Goal: Task Accomplishment & Management: Manage account settings

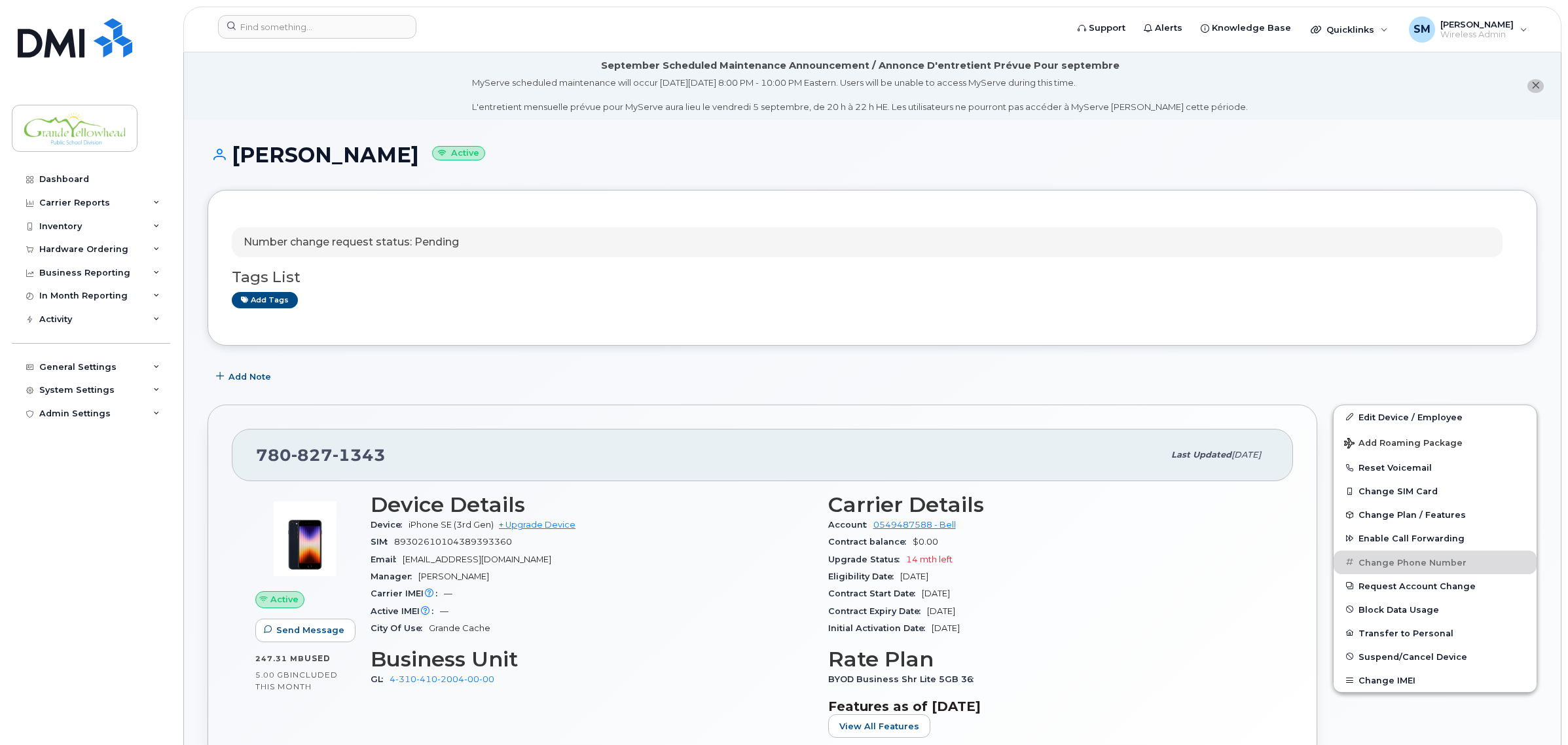
scroll to position [82, 0]
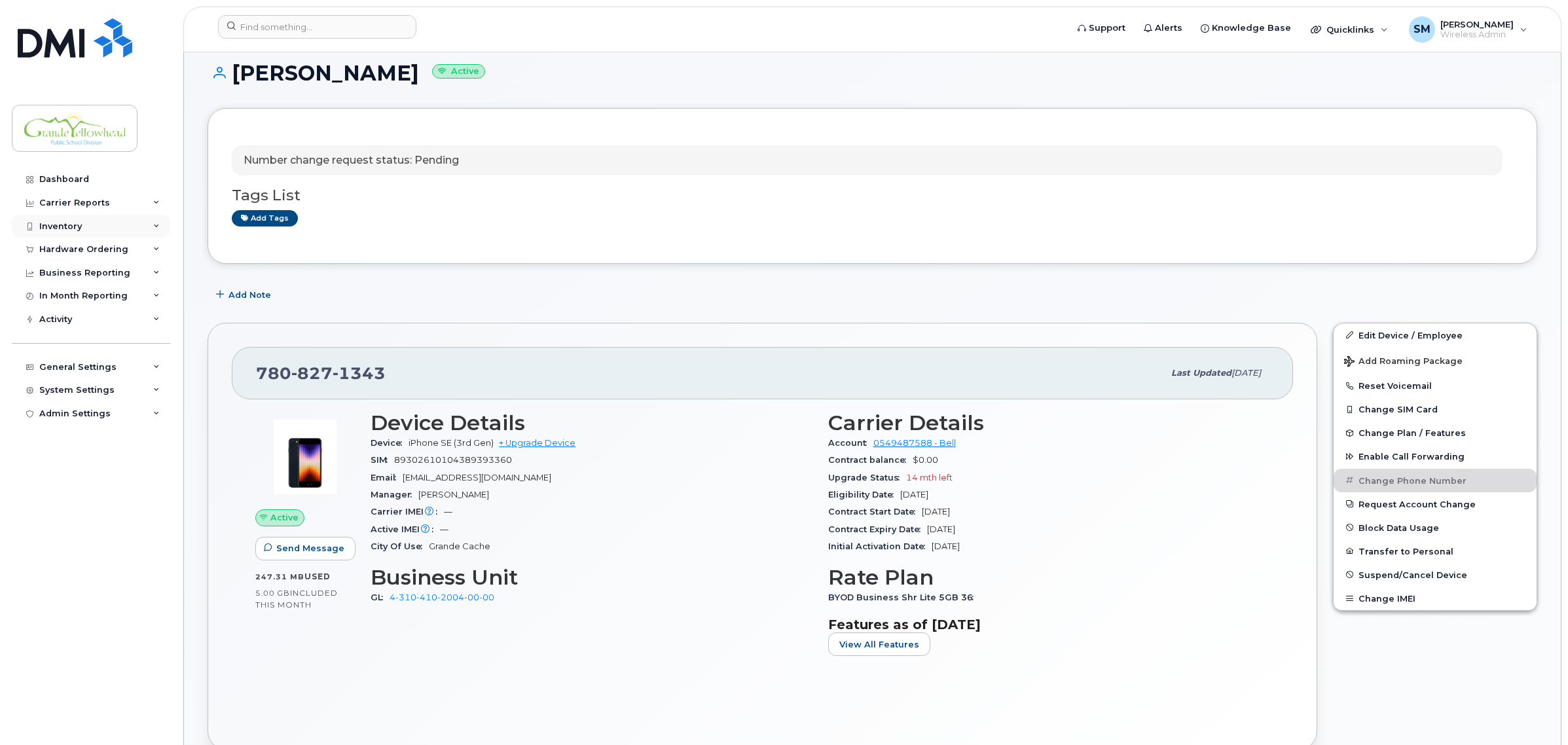
click at [57, 226] on div "Inventory" at bounding box center [60, 227] width 43 height 11
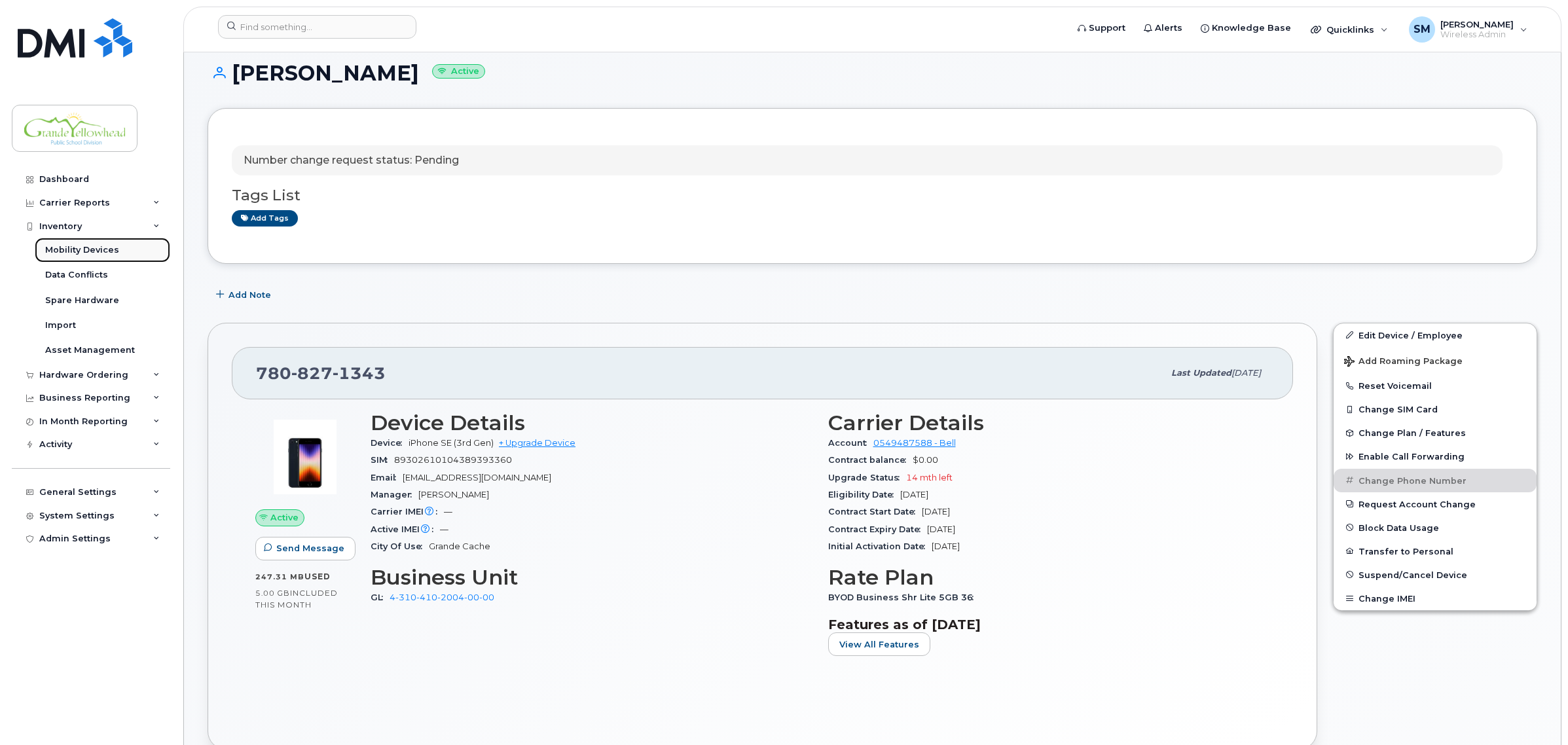
click at [81, 245] on link "Mobility Devices" at bounding box center [102, 250] width 136 height 25
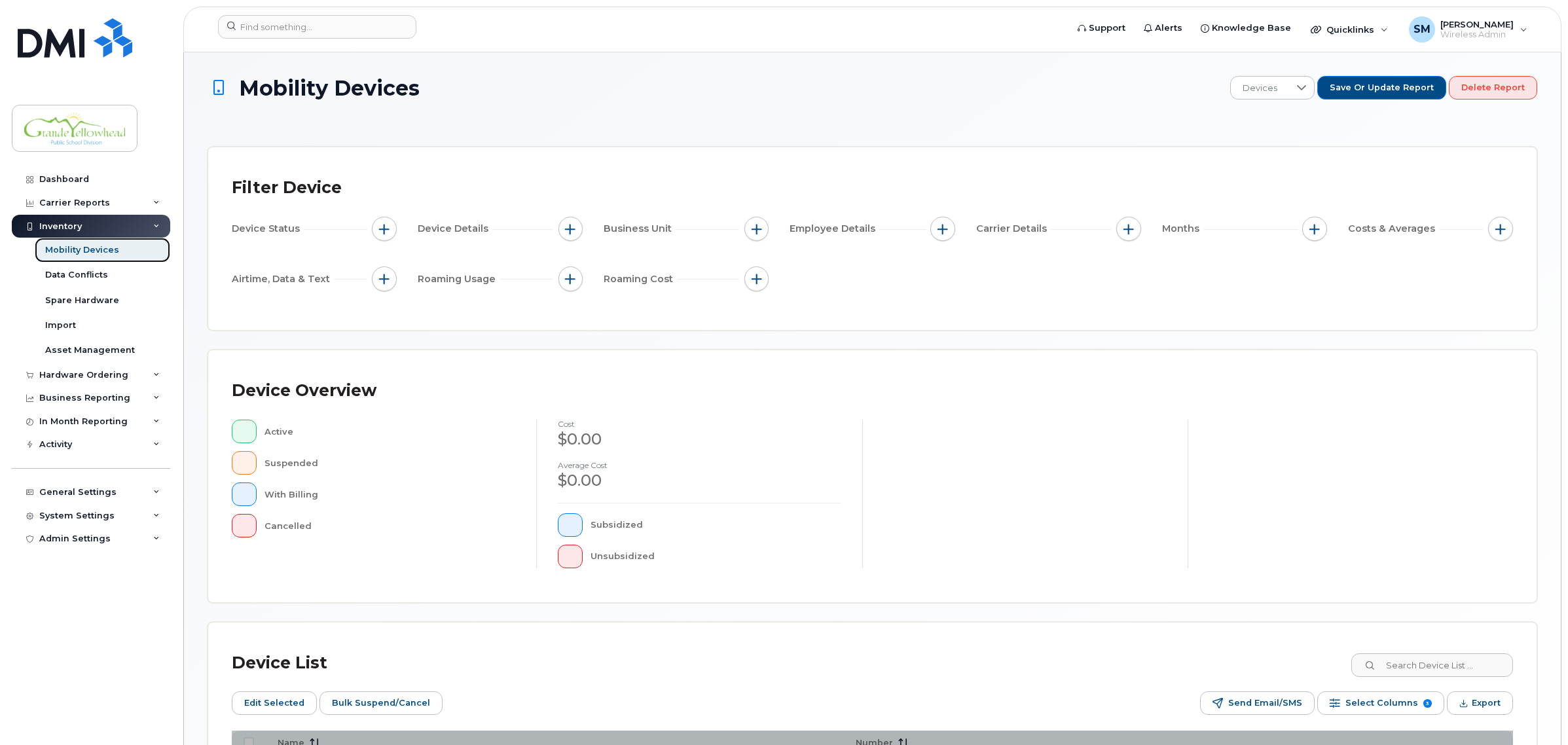
click at [95, 253] on div "Mobility Devices" at bounding box center [82, 250] width 74 height 11
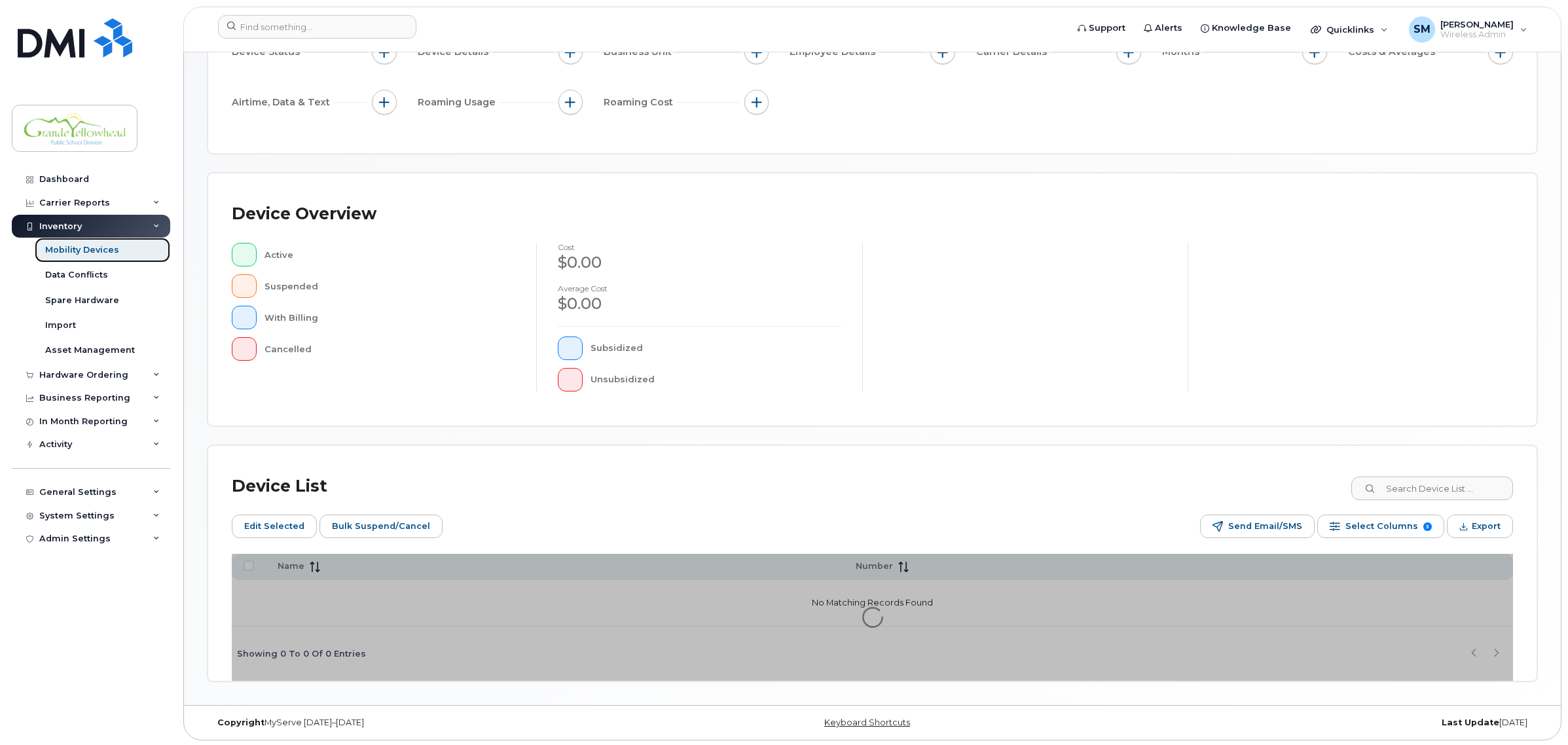
scroll to position [179, 0]
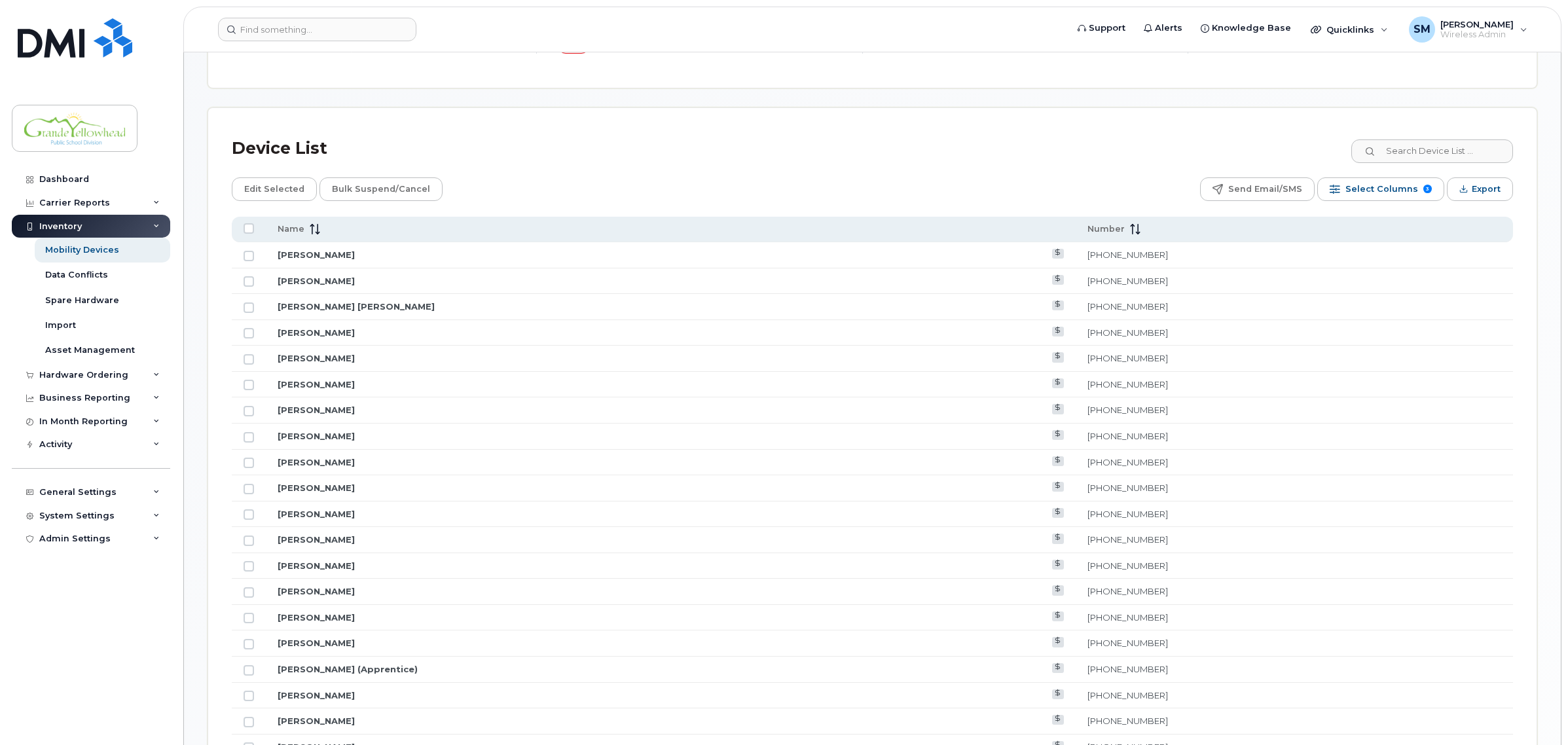
scroll to position [564, 0]
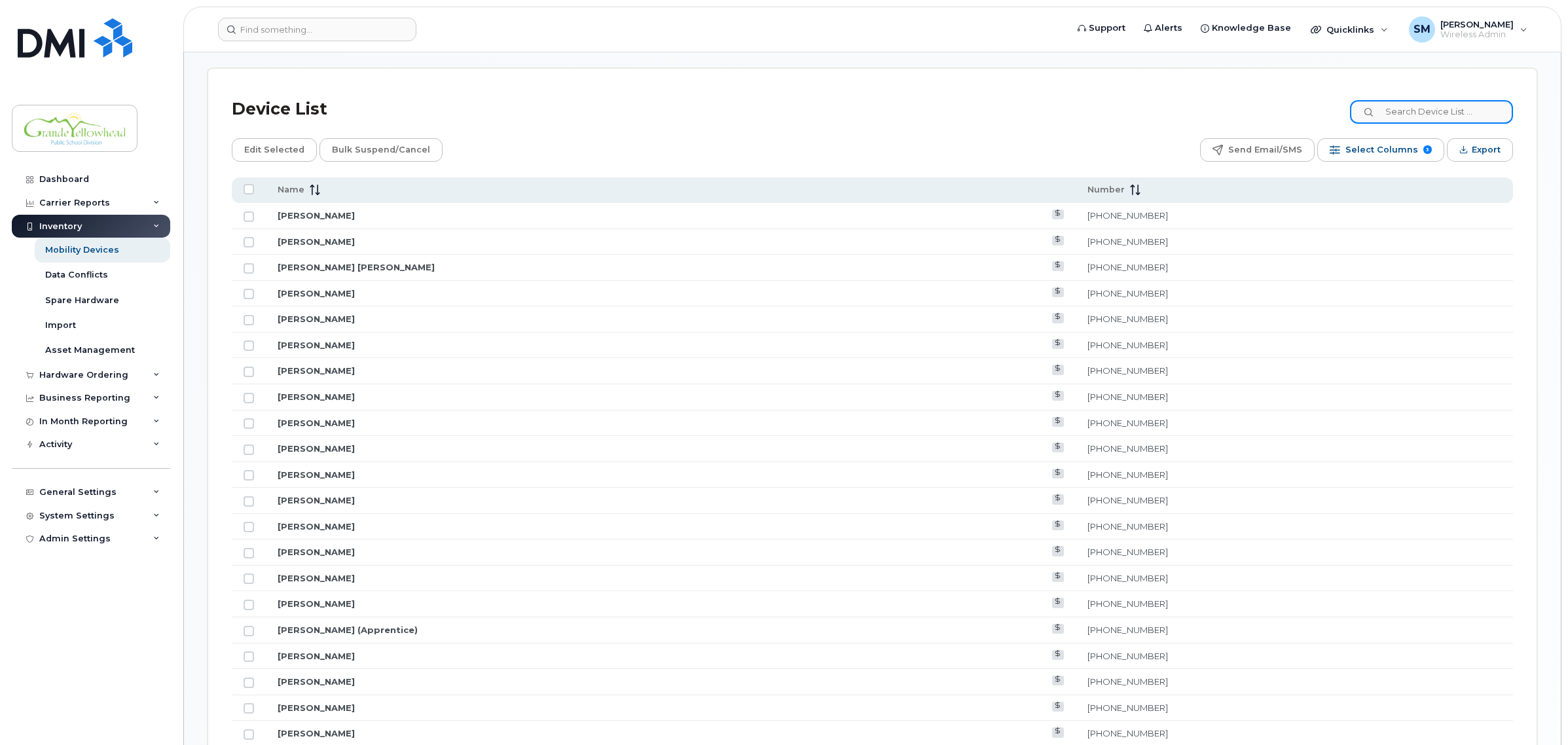
click at [1408, 113] on input at bounding box center [1431, 111] width 163 height 24
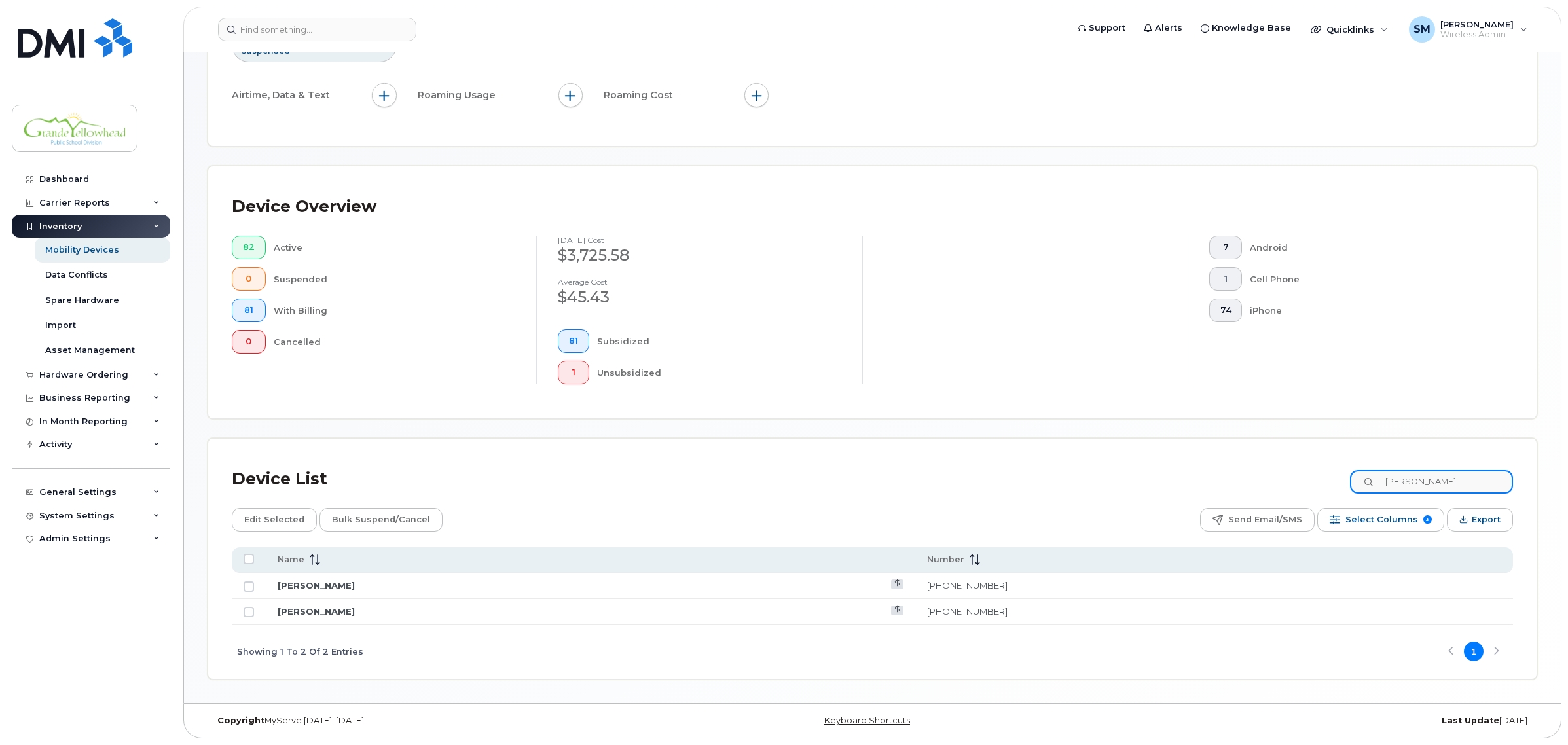
scroll to position [195, 0]
type input "steven"
click at [326, 610] on link "Steven Ripkens" at bounding box center [316, 612] width 77 height 11
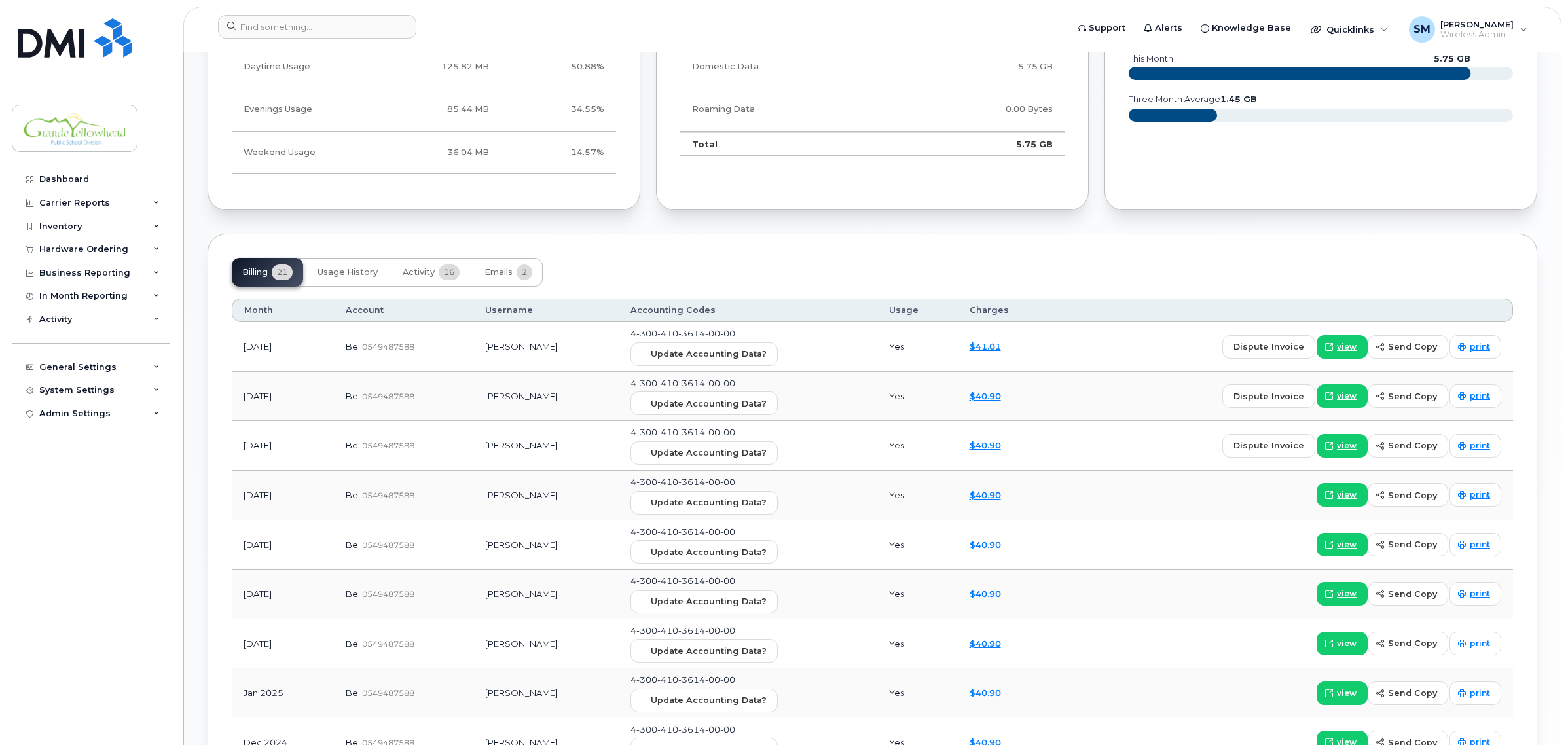
scroll to position [983, 0]
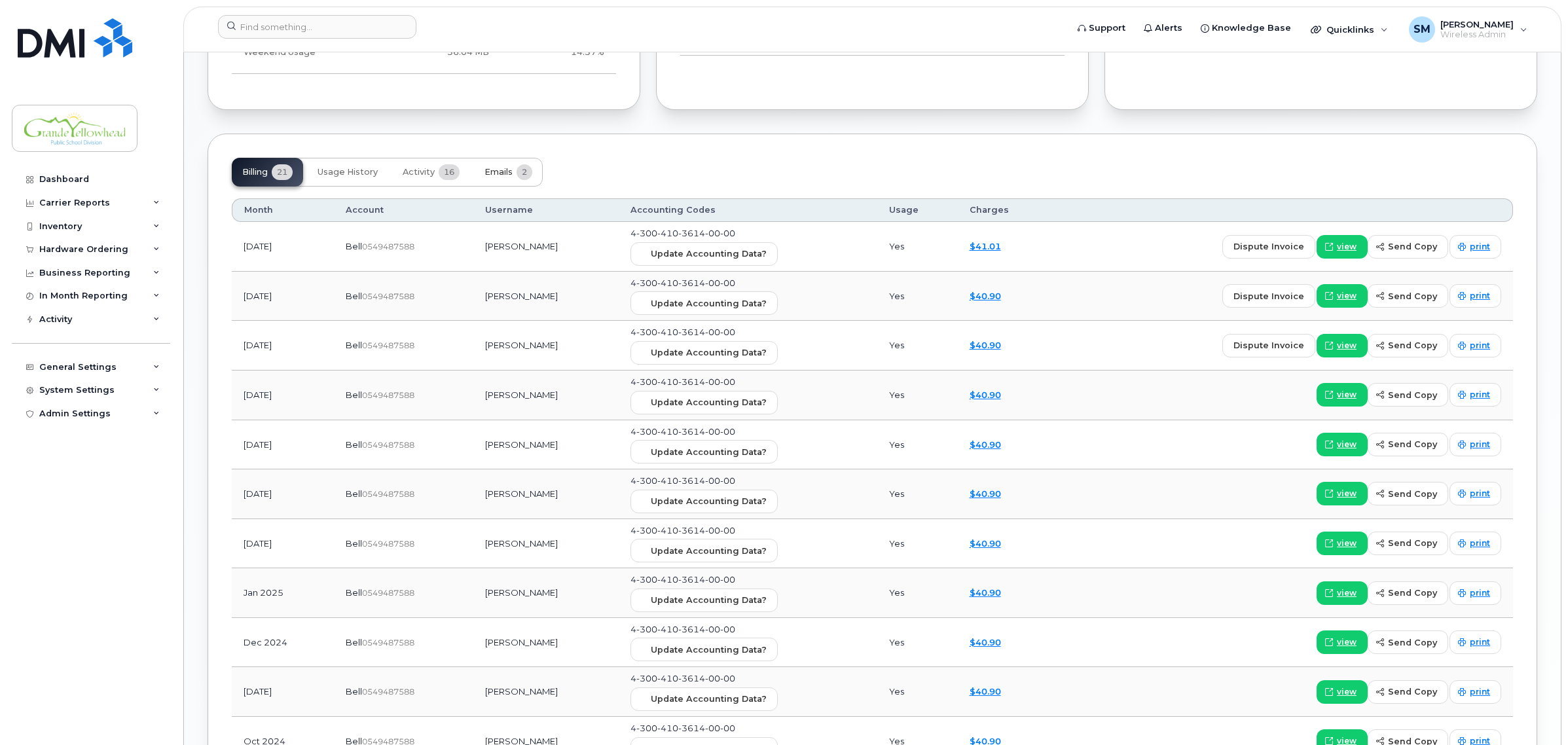
click at [520, 171] on span "2" at bounding box center [525, 173] width 16 height 16
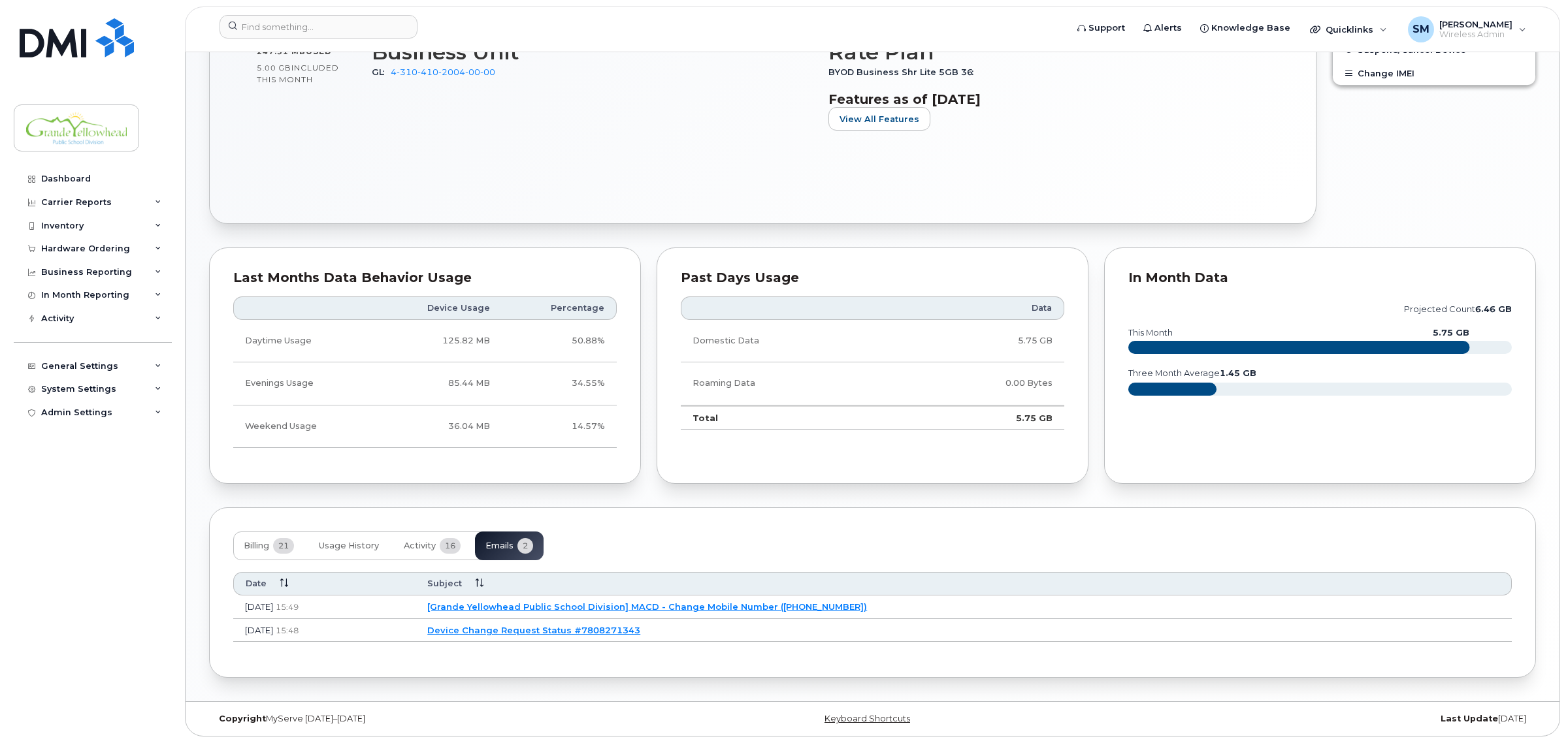
scroll to position [608, 0]
click at [679, 604] on link "[Grande Yellowhead Public School Division] MACD - Change Mobile Number ([PHONE_…" at bounding box center [645, 607] width 440 height 10
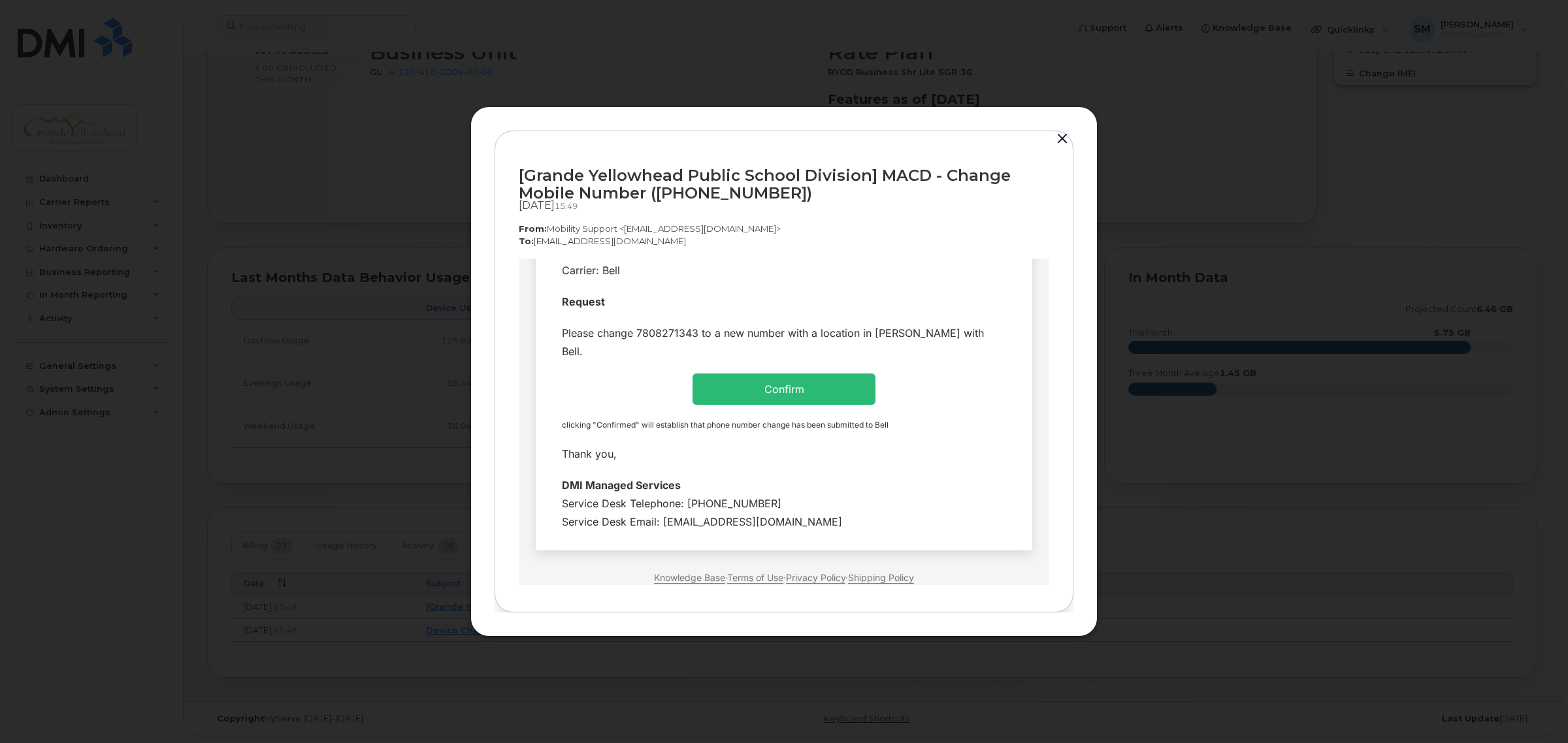
scroll to position [272, 0]
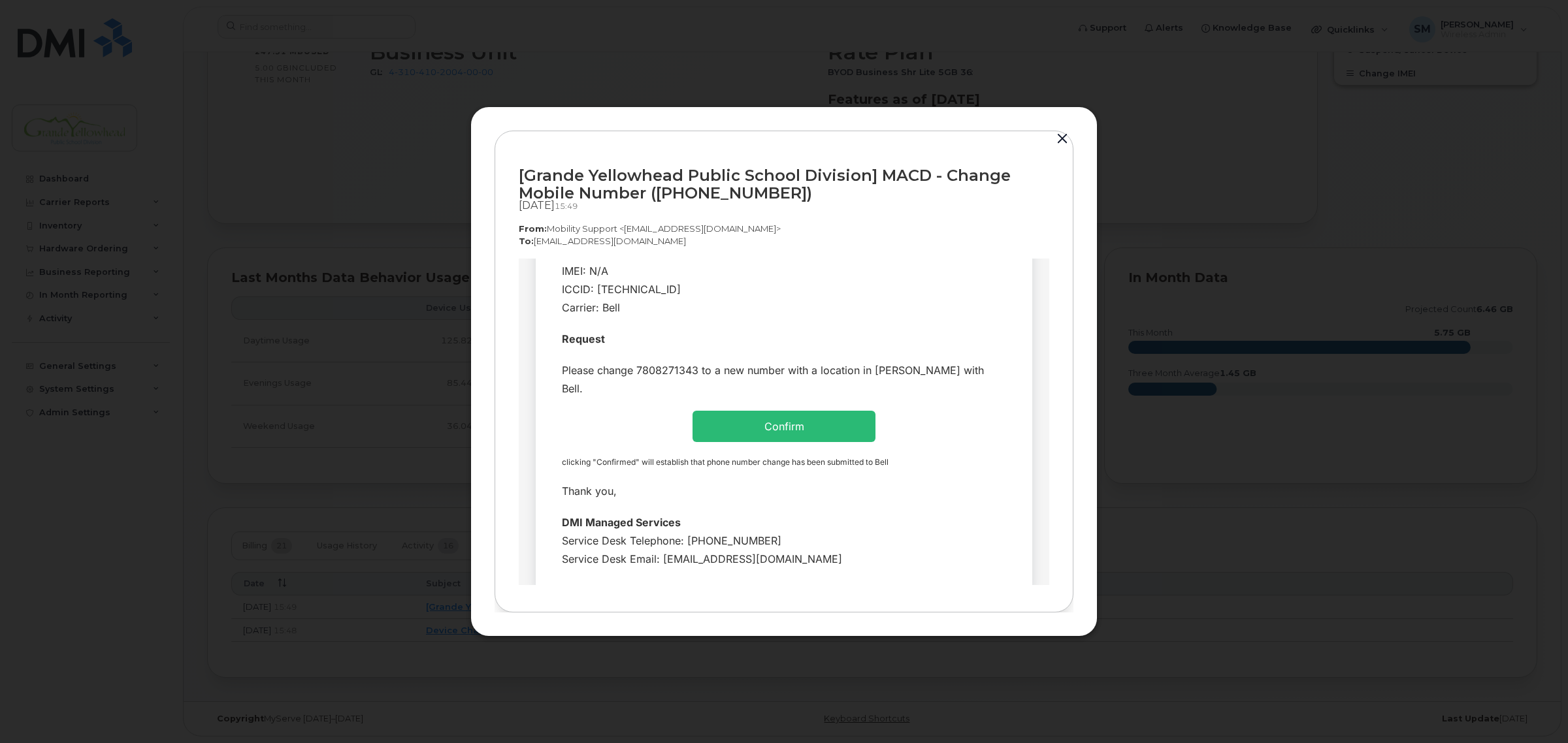
click at [786, 414] on td "Confirm" at bounding box center [784, 427] width 183 height 31
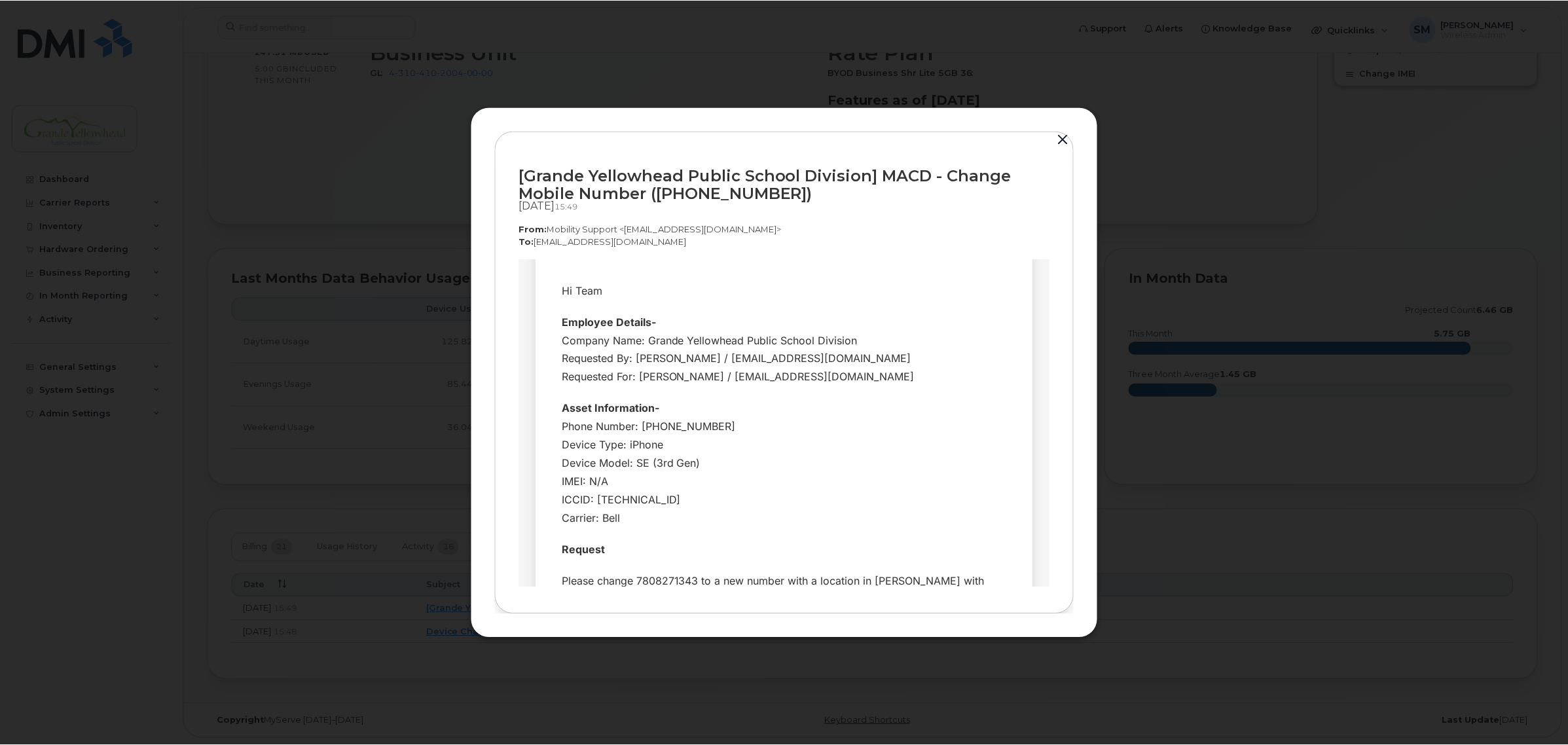
scroll to position [0, 0]
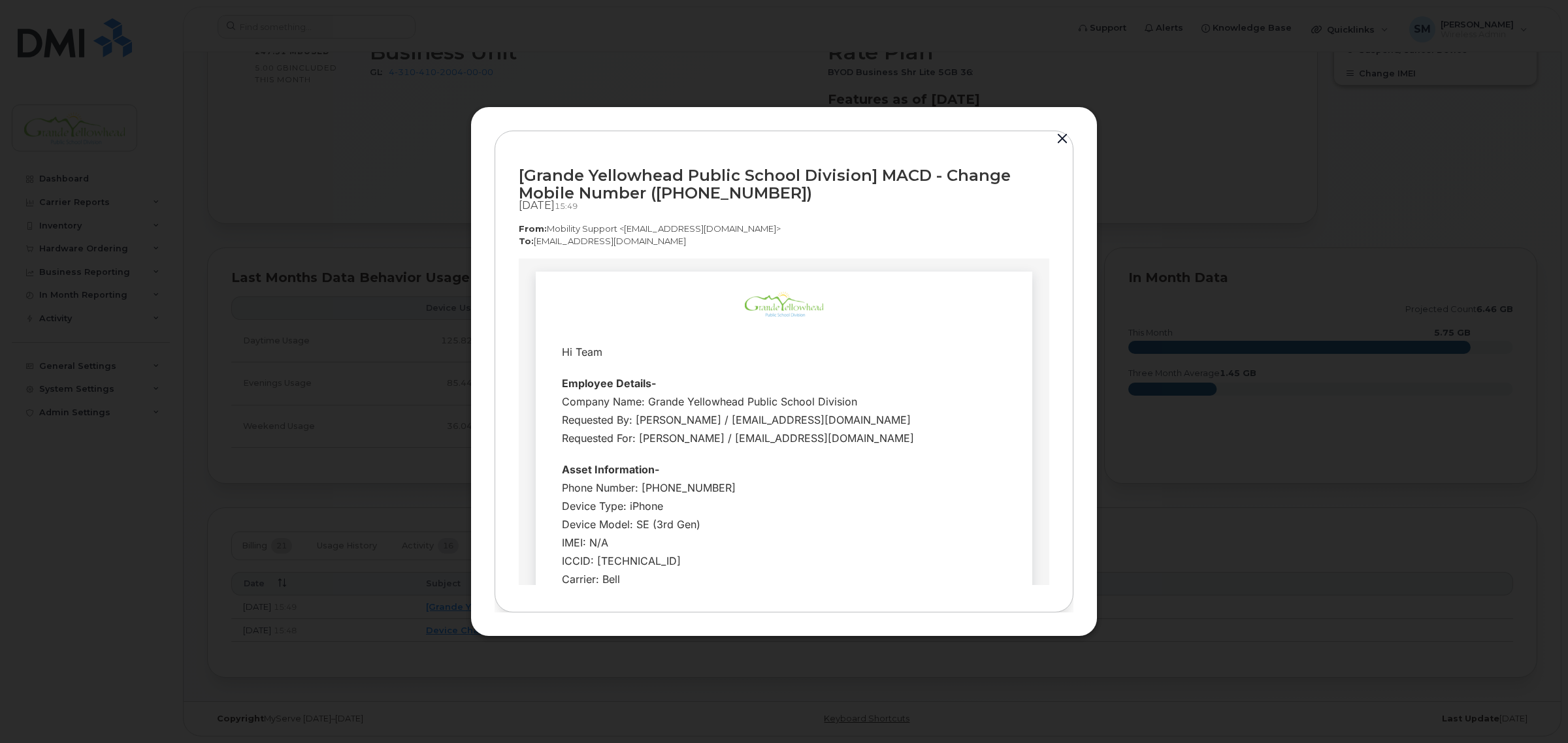
click at [1061, 142] on button "button" at bounding box center [1063, 139] width 19 height 18
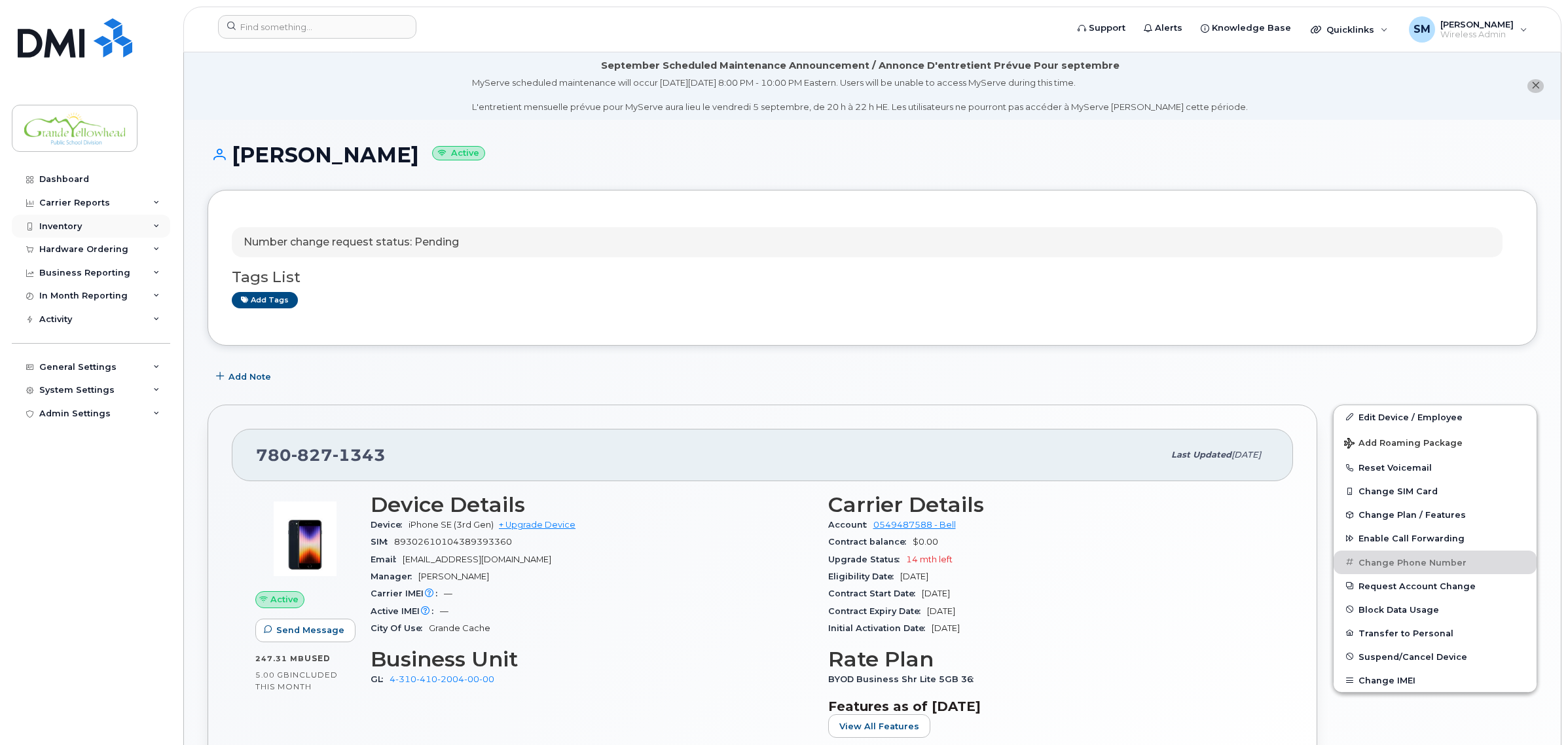
click at [60, 220] on div "Inventory" at bounding box center [90, 226] width 159 height 24
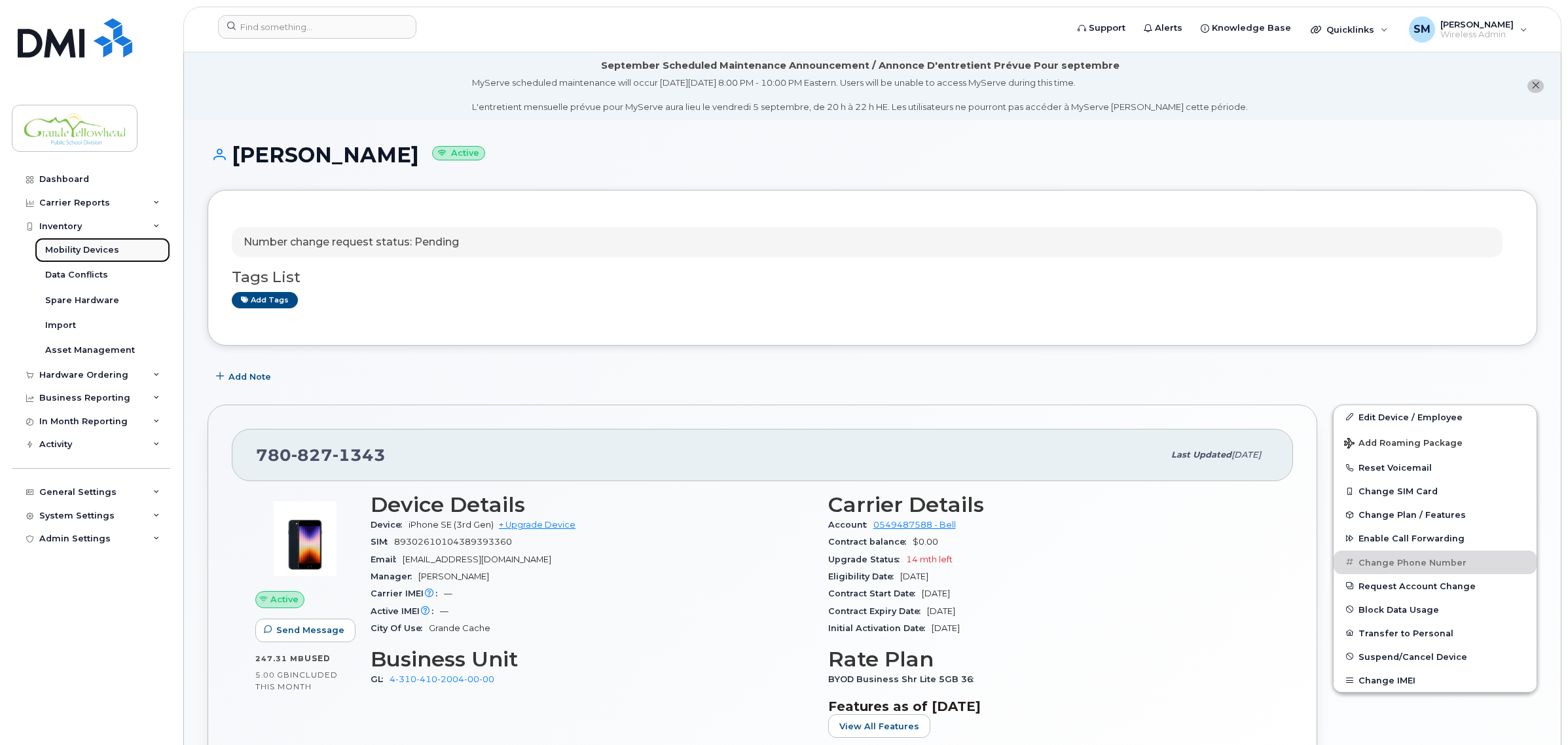
click at [87, 244] on link "Mobility Devices" at bounding box center [102, 250] width 136 height 25
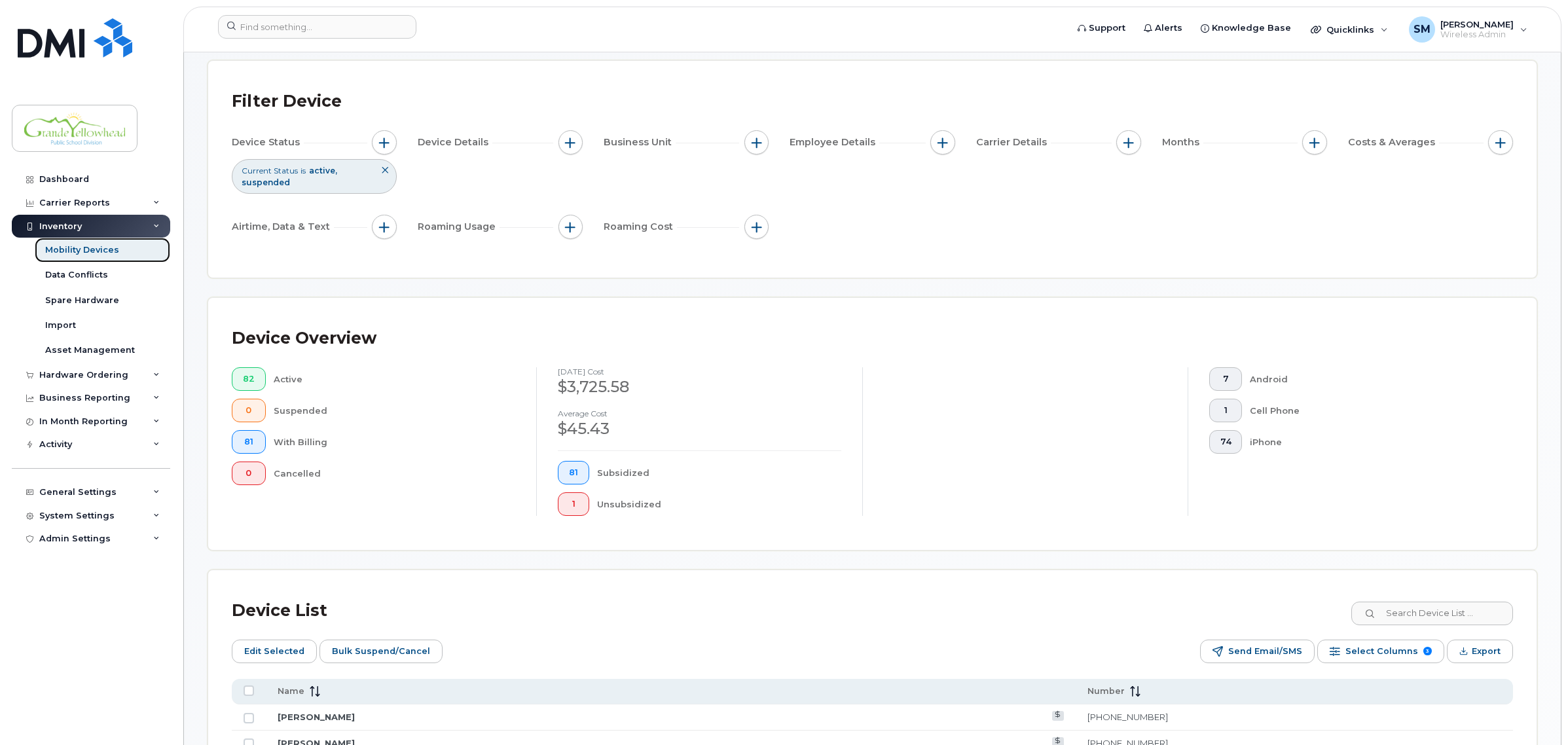
scroll to position [82, 0]
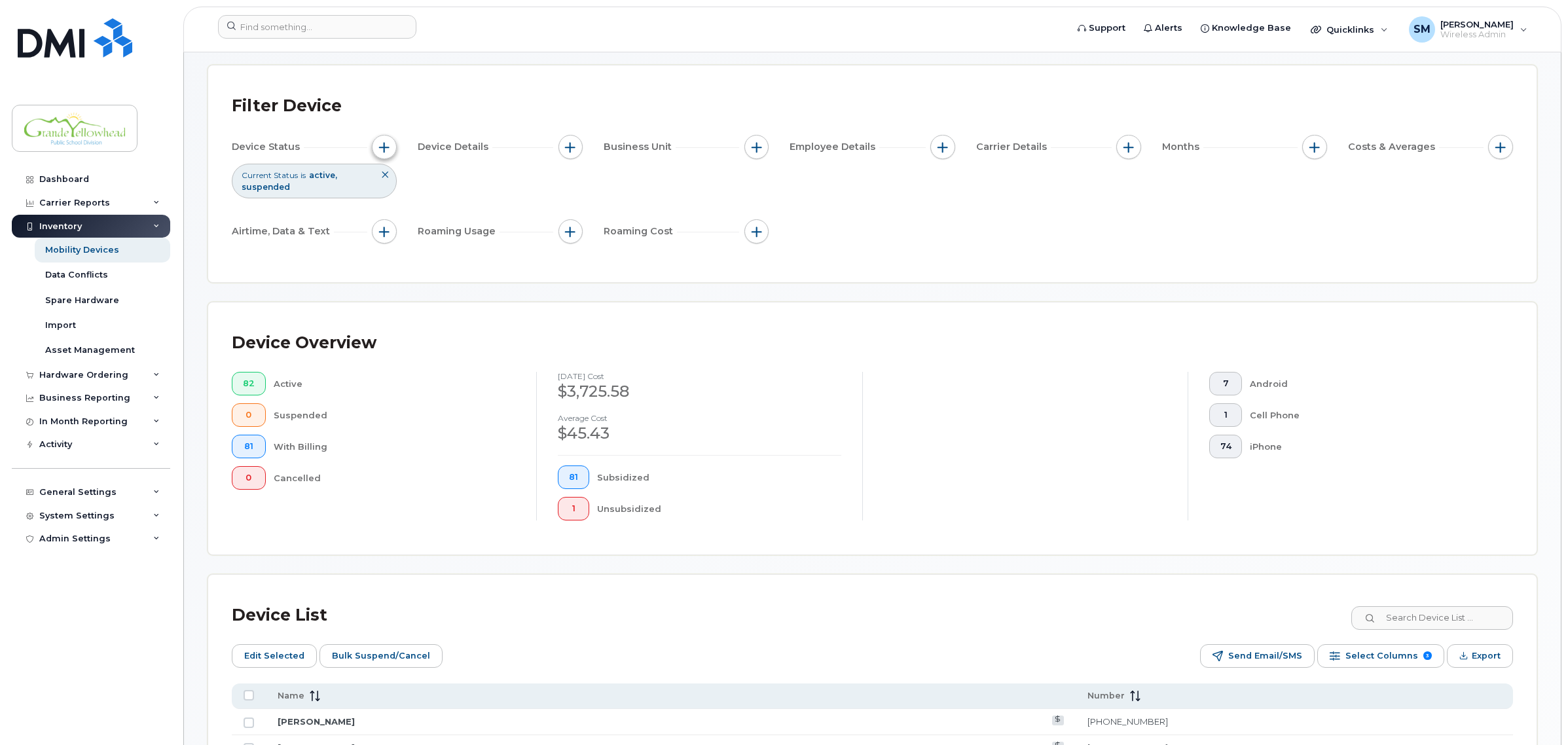
click at [378, 155] on button "button" at bounding box center [384, 147] width 25 height 25
drag, startPoint x: 865, startPoint y: 187, endPoint x: 681, endPoint y: 181, distance: 184.1
click at [868, 188] on div "Device Status Current Status is active suspended Device Details Business Unit E…" at bounding box center [872, 192] width 1281 height 114
click at [335, 180] on div "Current Status is active suspended" at bounding box center [314, 181] width 165 height 34
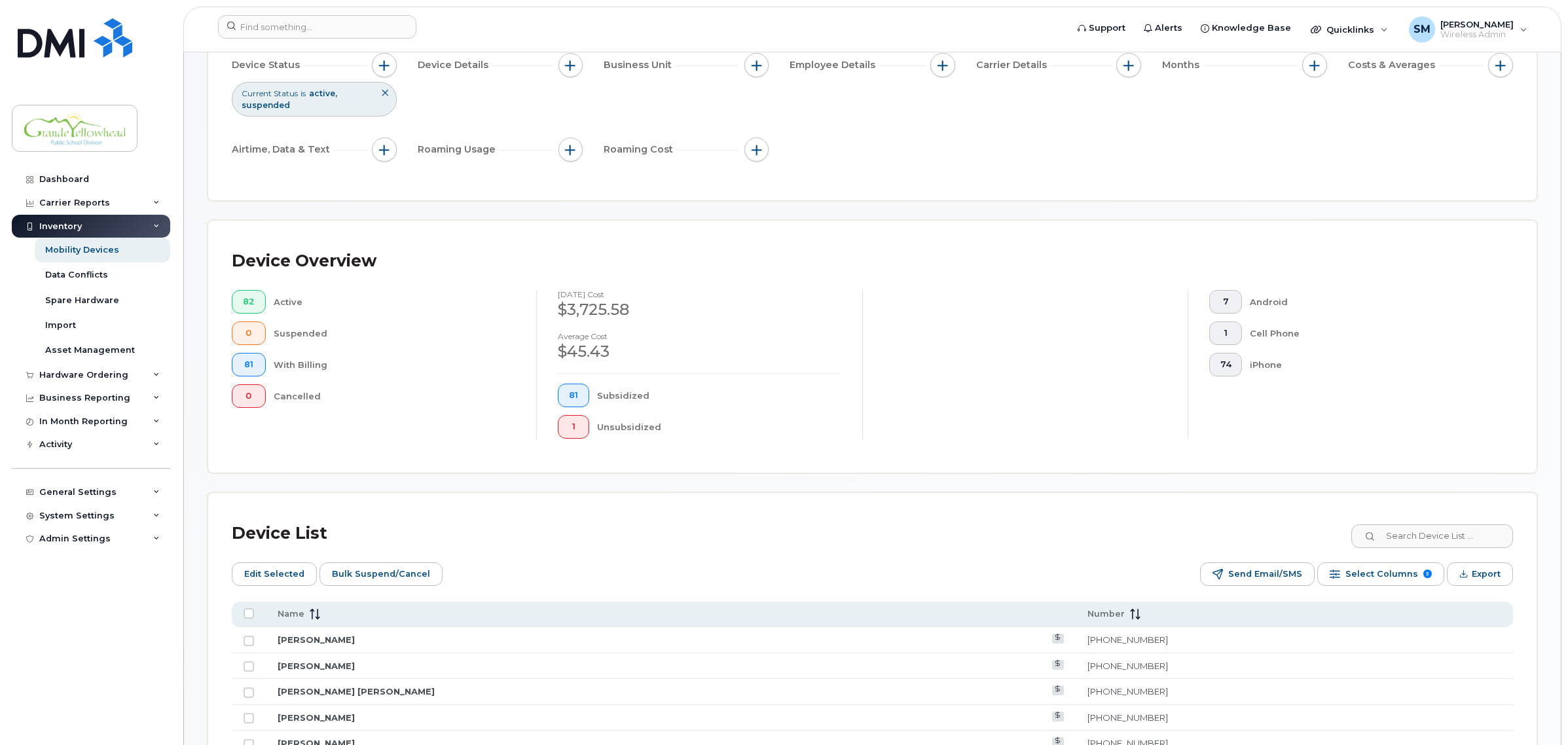
scroll to position [0, 0]
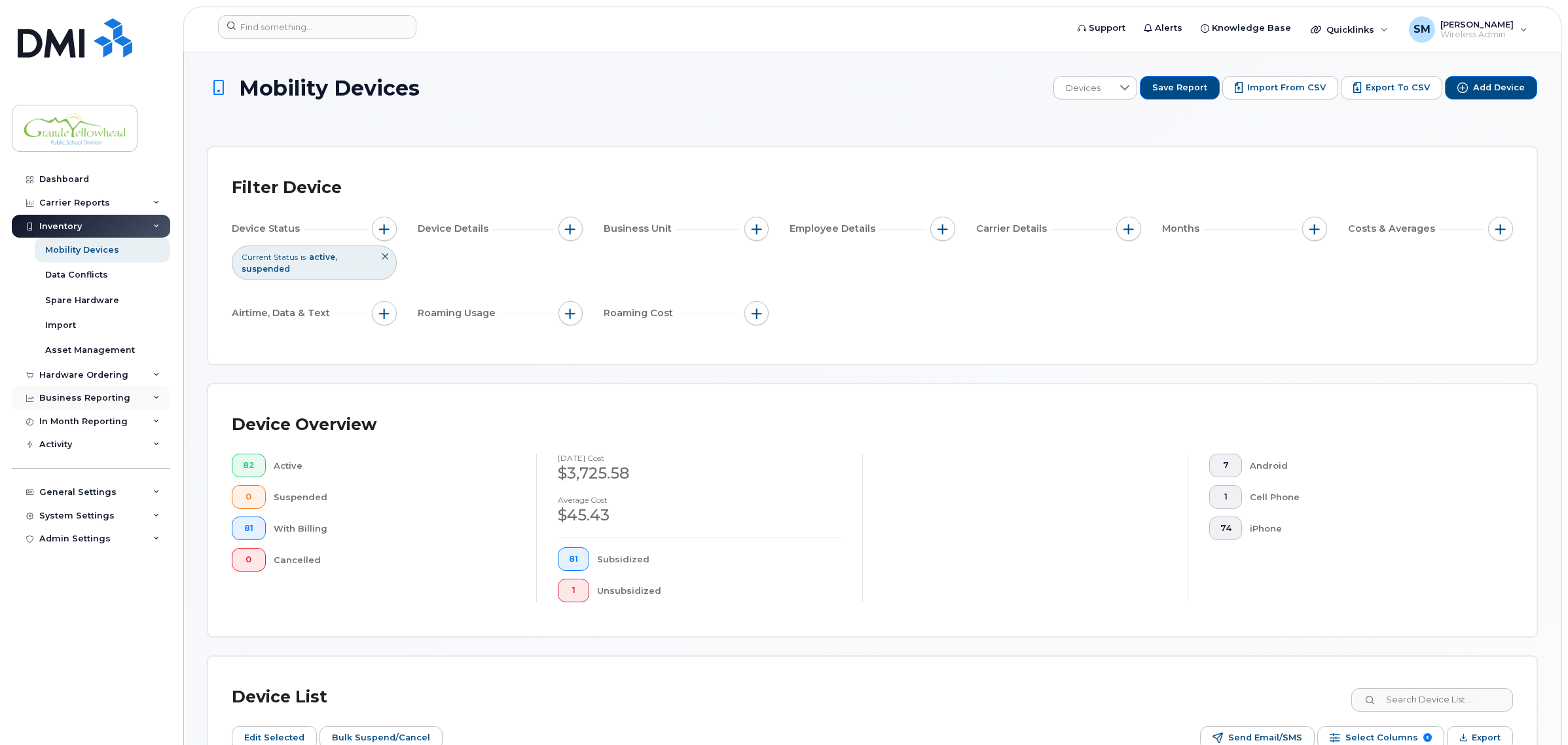
click at [118, 401] on div "Business Reporting" at bounding box center [85, 398] width 91 height 11
click at [95, 528] on div "In Month Reporting" at bounding box center [83, 522] width 88 height 11
click at [97, 209] on div "Carrier Reports" at bounding box center [74, 203] width 71 height 11
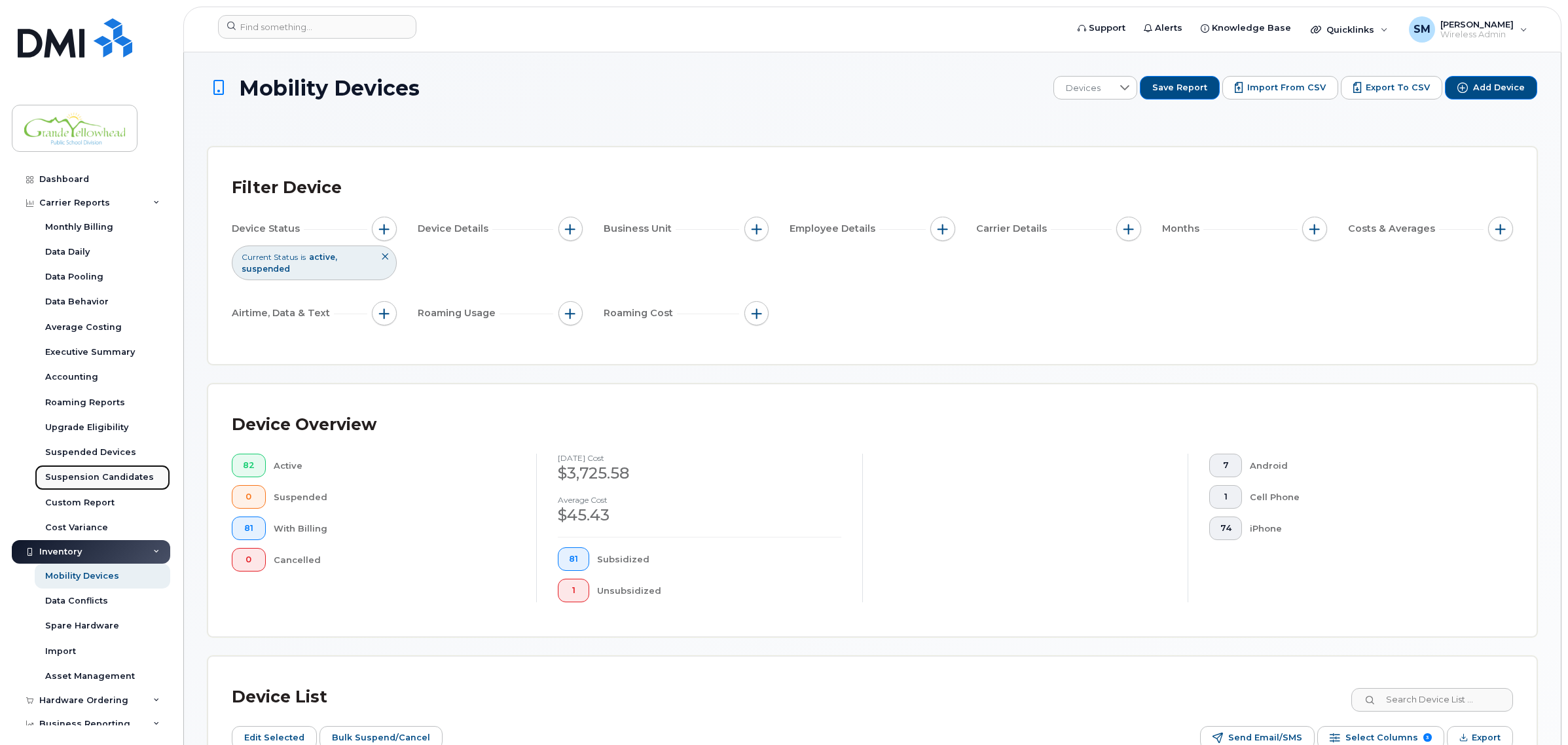
click at [103, 475] on div "Suspension Candidates" at bounding box center [100, 477] width 109 height 11
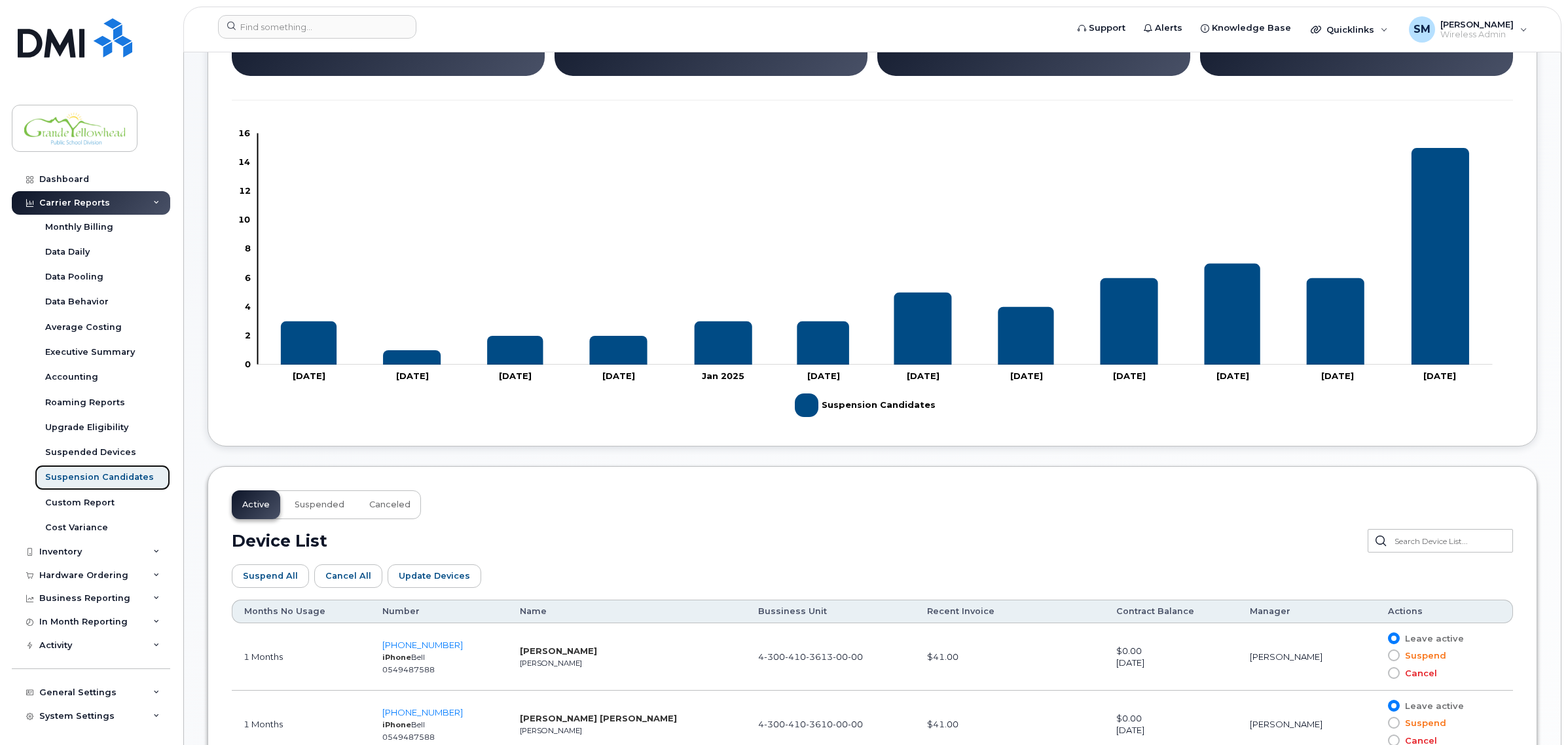
scroll to position [387, 0]
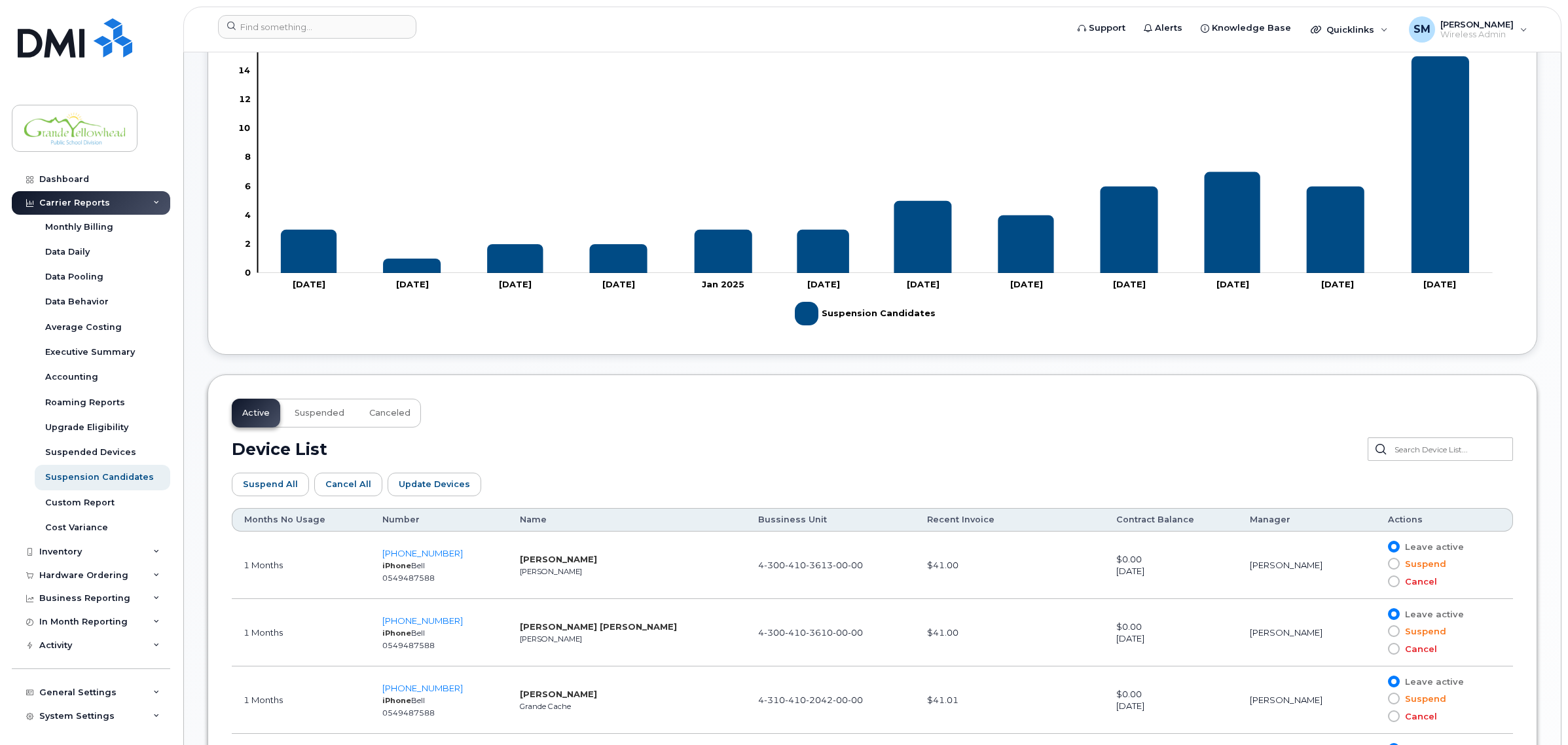
click at [279, 520] on th "Months No Usage" at bounding box center [301, 520] width 138 height 24
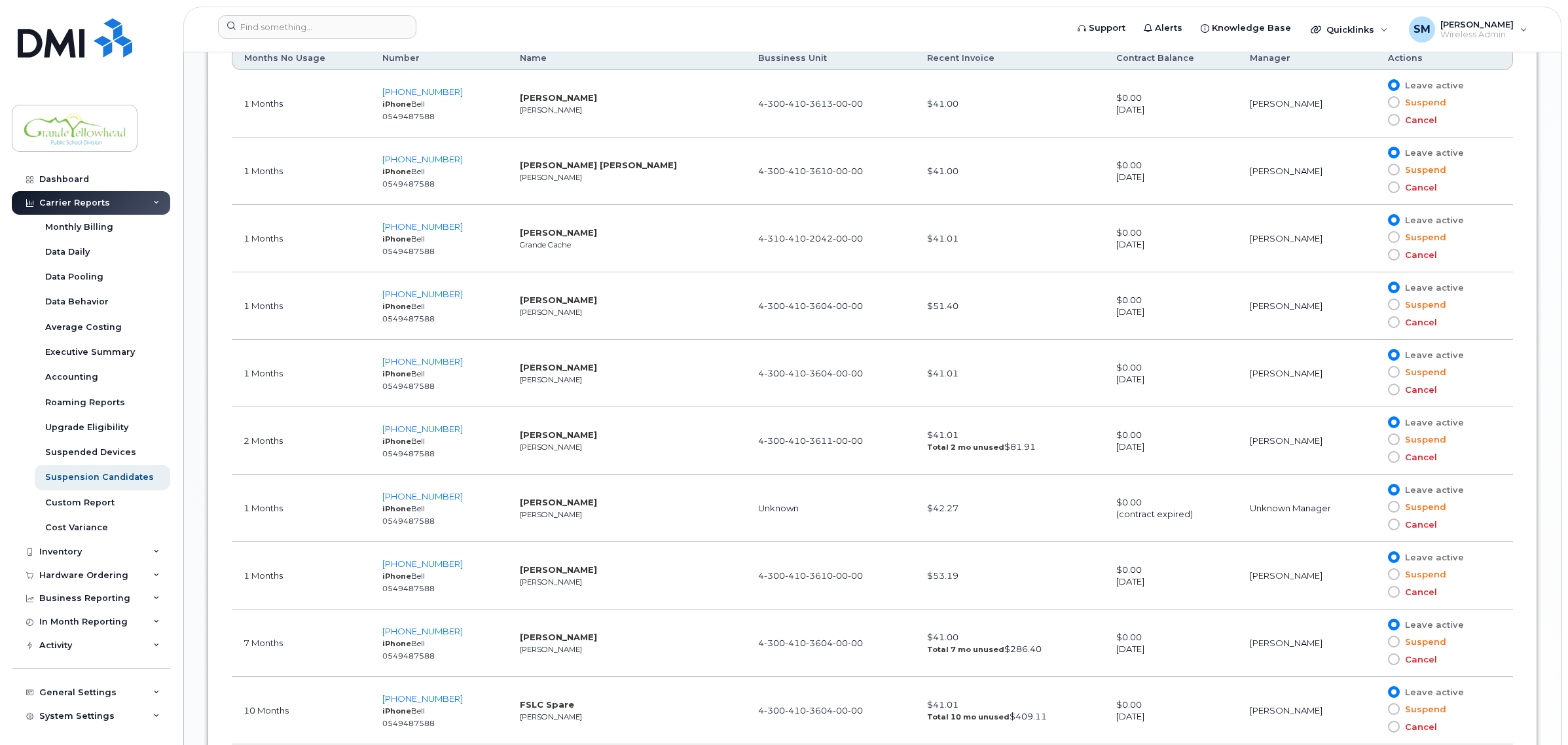
scroll to position [878, 0]
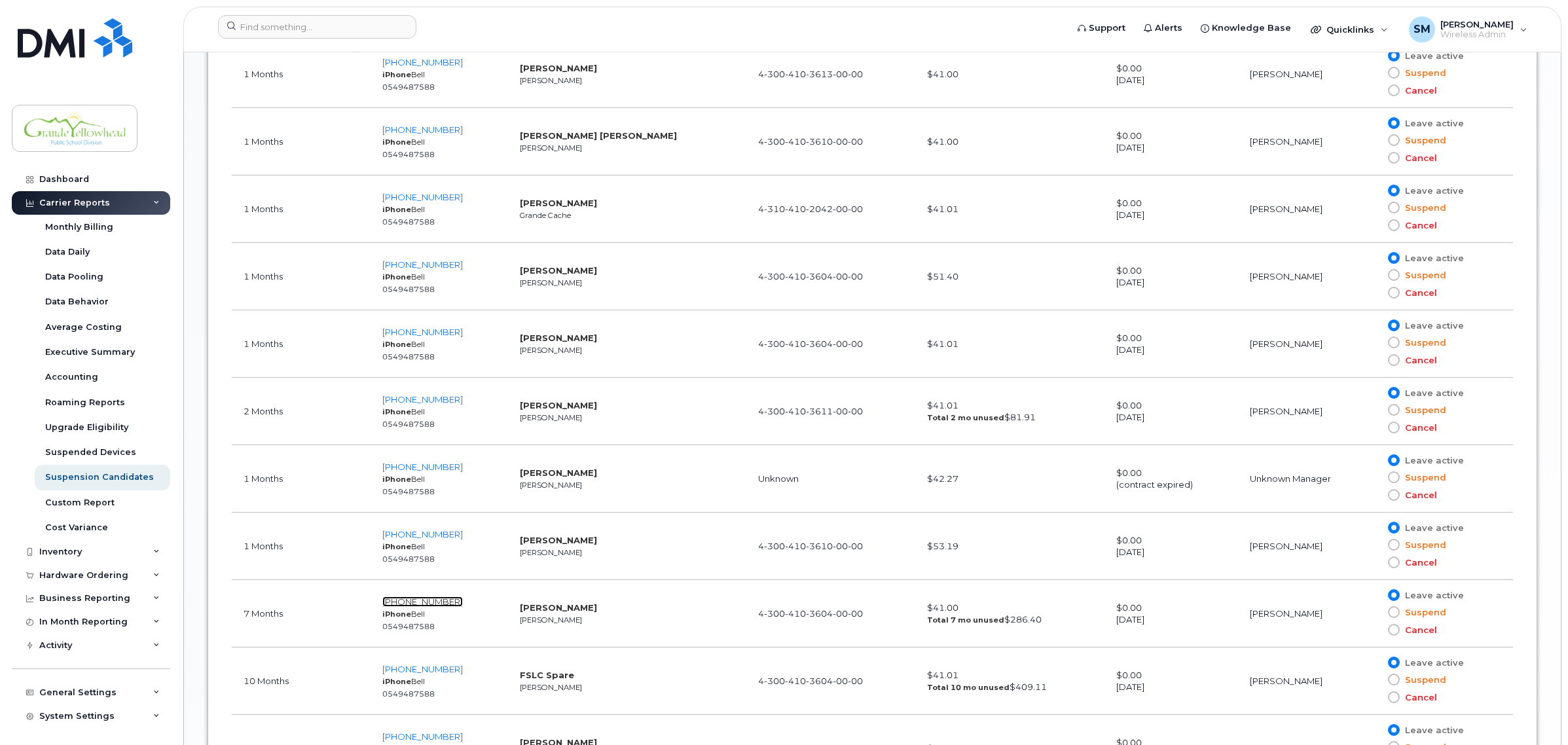
click at [426, 601] on span "[PHONE_NUMBER]" at bounding box center [422, 602] width 81 height 11
